Goal: Task Accomplishment & Management: Manage account settings

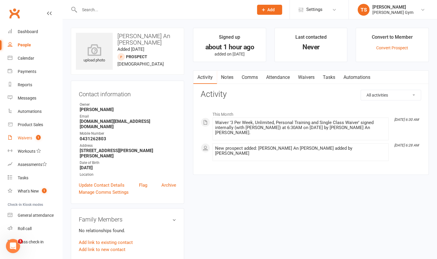
click at [26, 139] on div "Waivers" at bounding box center [25, 138] width 14 height 5
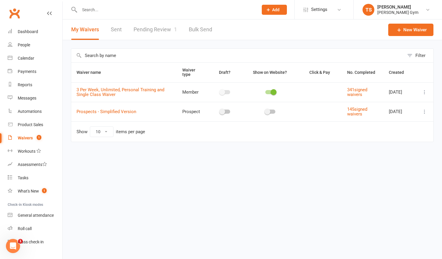
click at [162, 28] on link "Pending Review 1" at bounding box center [154, 29] width 43 height 20
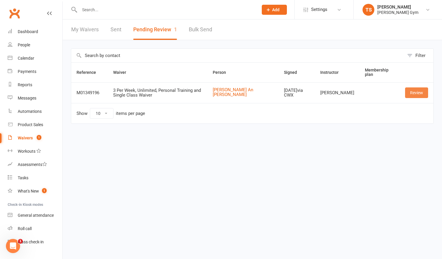
click at [413, 92] on link "Review" at bounding box center [416, 92] width 23 height 11
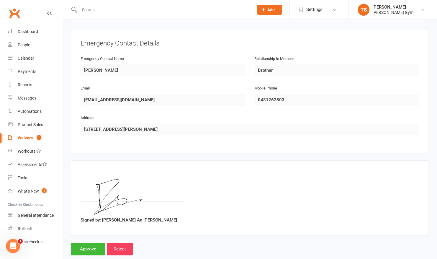
scroll to position [266, 0]
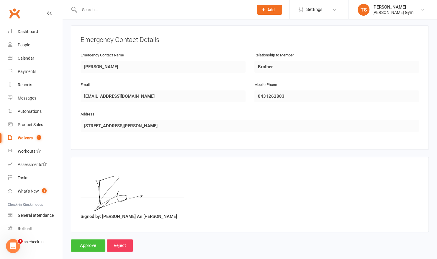
click at [86, 240] on input "Approve" at bounding box center [88, 245] width 35 height 12
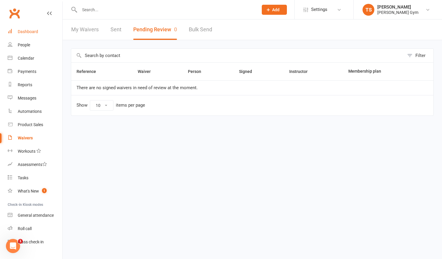
click at [21, 31] on div "Dashboard" at bounding box center [28, 31] width 20 height 5
